Goal: Task Accomplishment & Management: Use online tool/utility

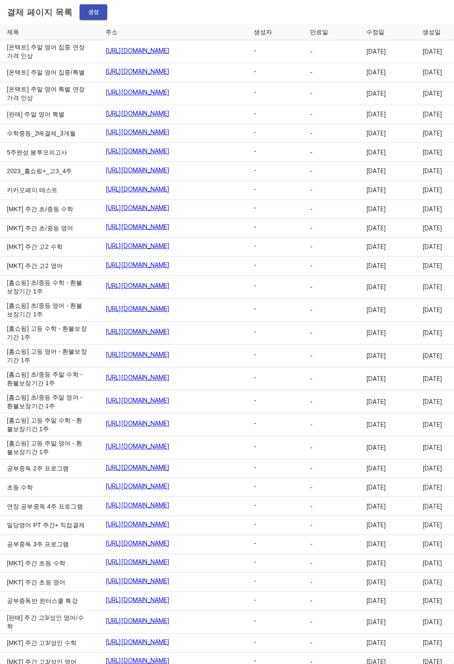
scroll to position [9318, 0]
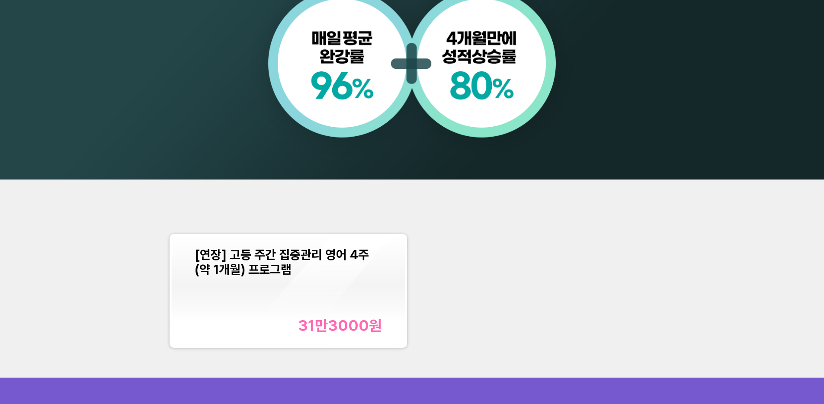
scroll to position [1022, 0]
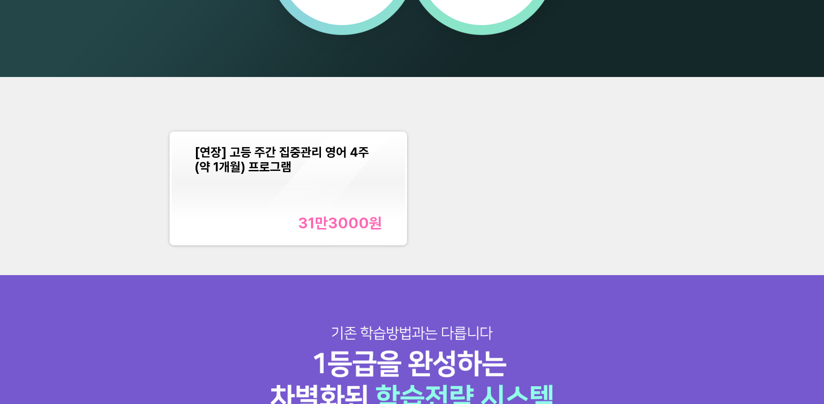
drag, startPoint x: 80, startPoint y: 83, endPoint x: 168, endPoint y: 16, distance: 110.8
click at [81, 82] on div "[연장] 고등 주간 집중관리 영어 4주(약 1개월) 프로그램 31만3000 원" at bounding box center [412, 176] width 824 height 198
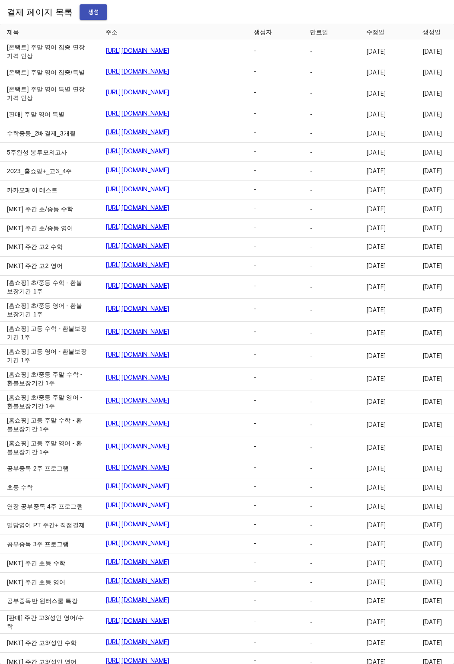
drag, startPoint x: 170, startPoint y: 19, endPoint x: 121, endPoint y: 17, distance: 49.4
click at [168, 19] on div "결제 페이지 목록 생성" at bounding box center [227, 12] width 454 height 24
click at [87, 17] on span "생성" at bounding box center [94, 12] width 14 height 11
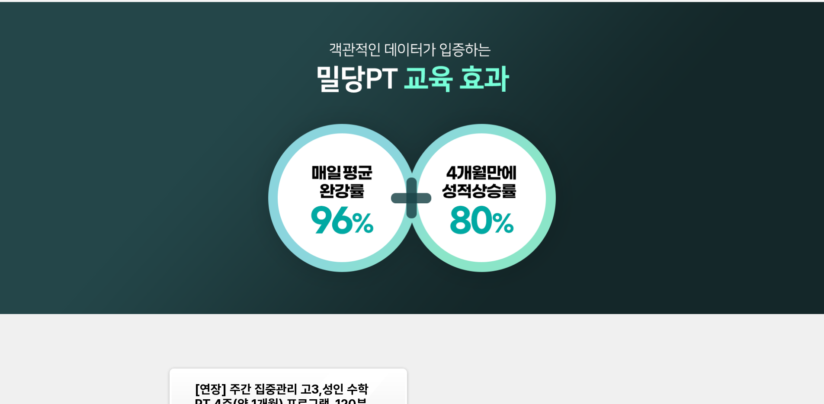
scroll to position [889, 0]
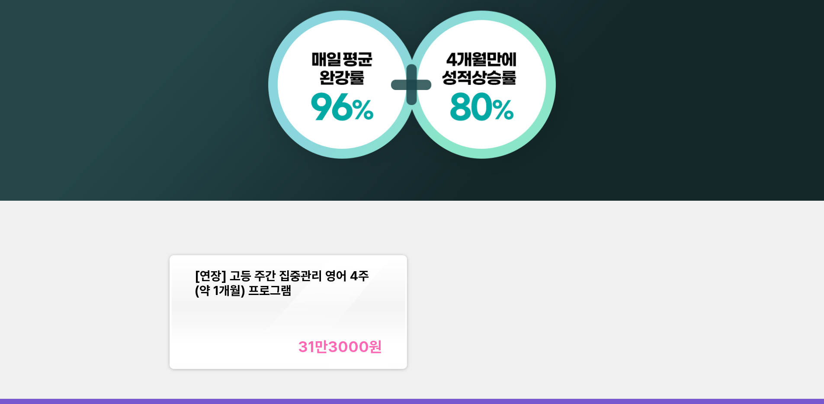
scroll to position [989, 0]
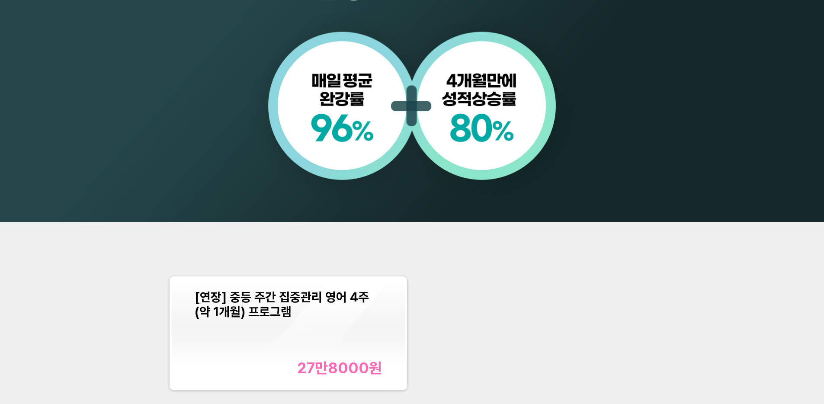
scroll to position [981, 0]
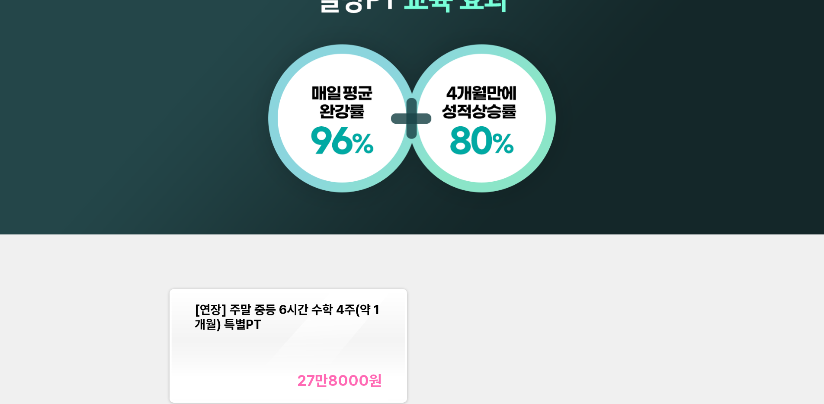
scroll to position [865, 0]
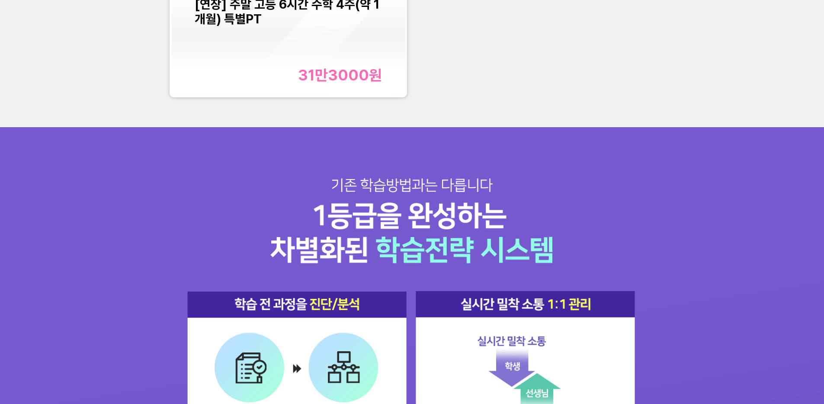
scroll to position [1126, 0]
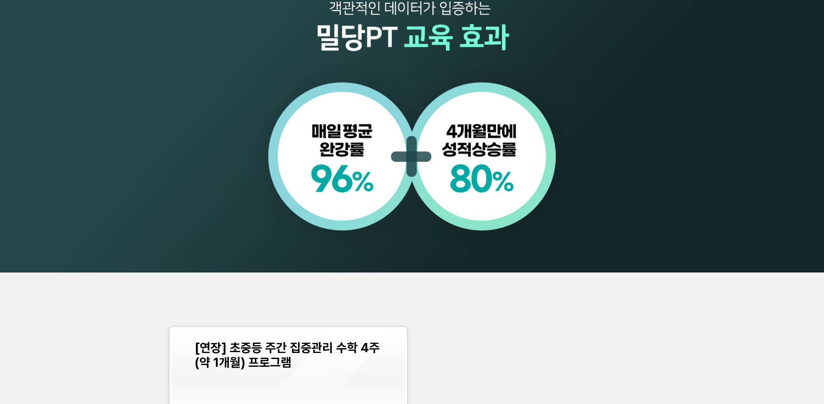
scroll to position [930, 0]
